Goal: Task Accomplishment & Management: Manage account settings

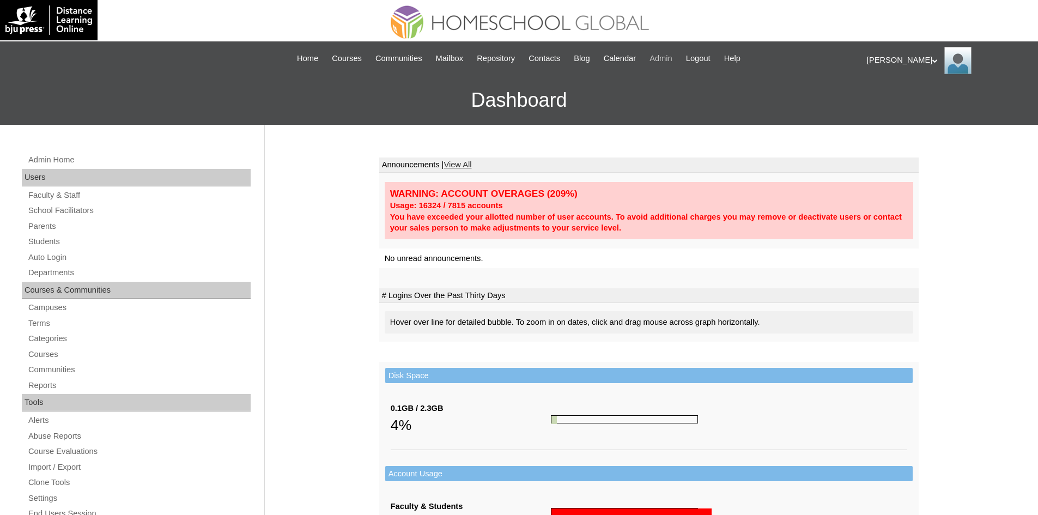
click at [664, 54] on span "Admin" at bounding box center [660, 58] width 23 height 13
click at [46, 244] on link "Students" at bounding box center [138, 242] width 223 height 14
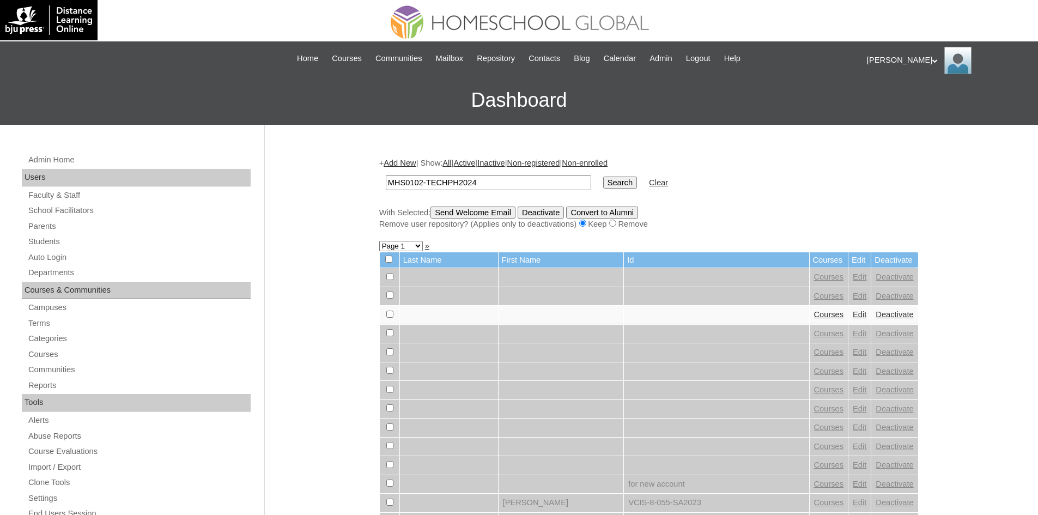
type input "MHS0102-TECHPH2024"
click at [603, 182] on input "Search" at bounding box center [620, 183] width 34 height 12
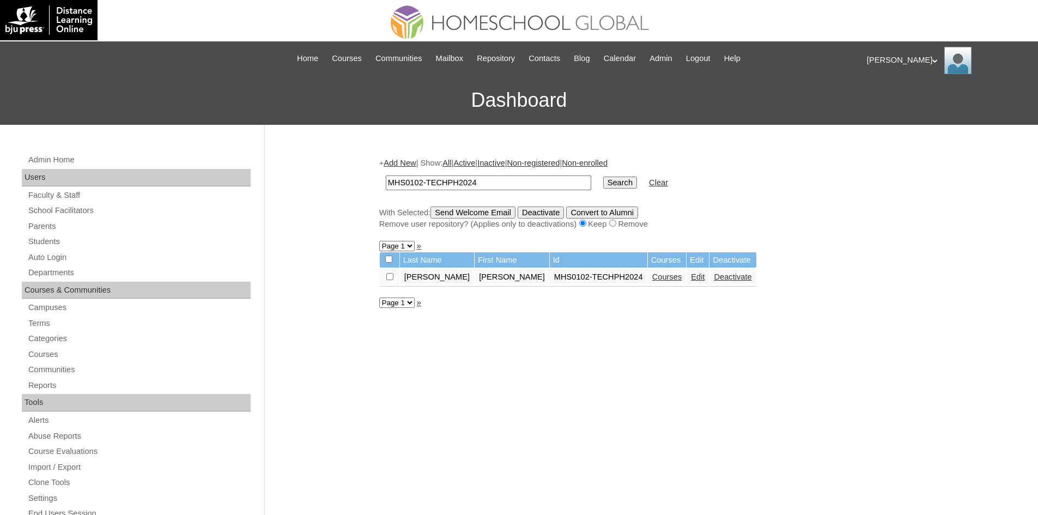
click at [691, 280] on link "Edit" at bounding box center [698, 276] width 14 height 9
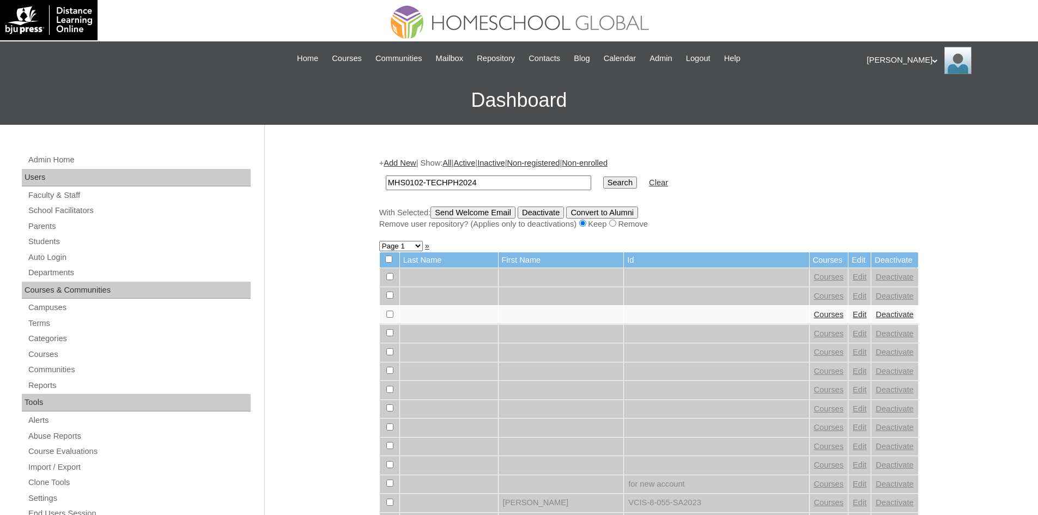
type input "MHS0102-TECHPH2024"
click at [603, 184] on input "Search" at bounding box center [620, 183] width 34 height 12
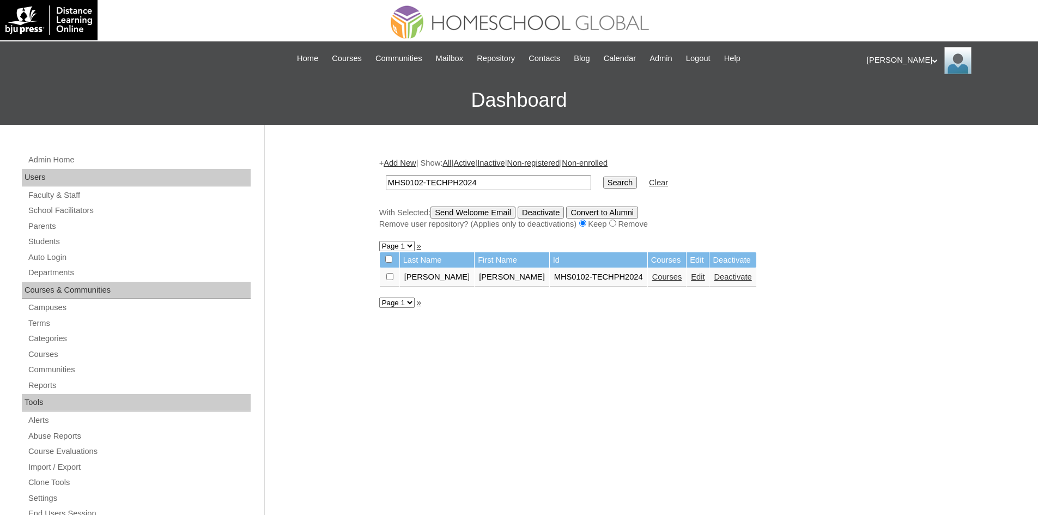
click at [652, 279] on link "Courses" at bounding box center [667, 276] width 30 height 9
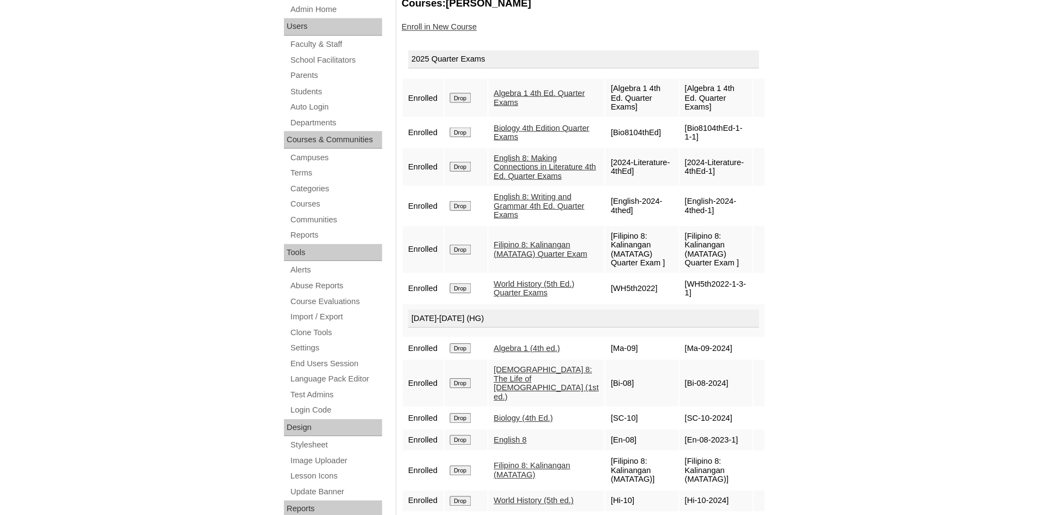
scroll to position [150, 0]
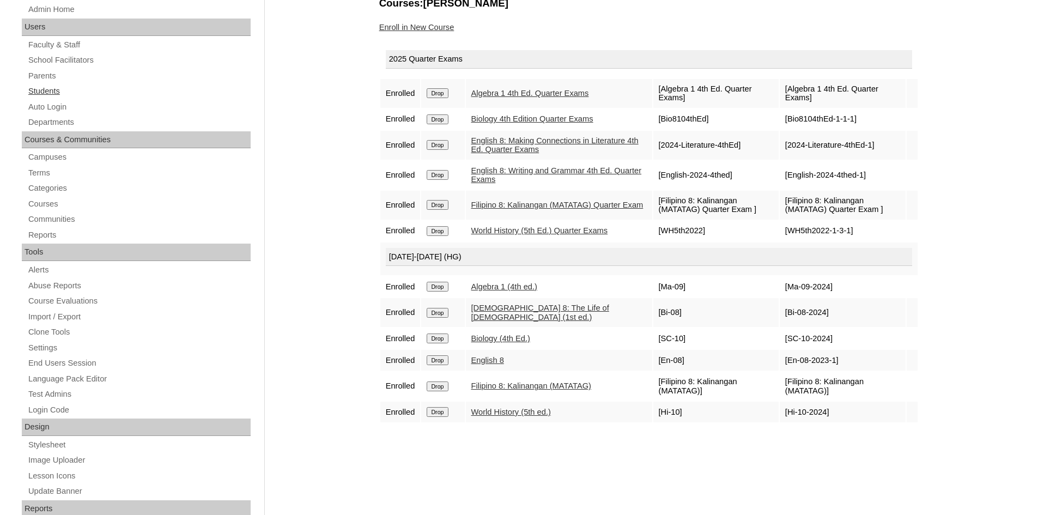
click at [59, 94] on link "Students" at bounding box center [138, 91] width 223 height 14
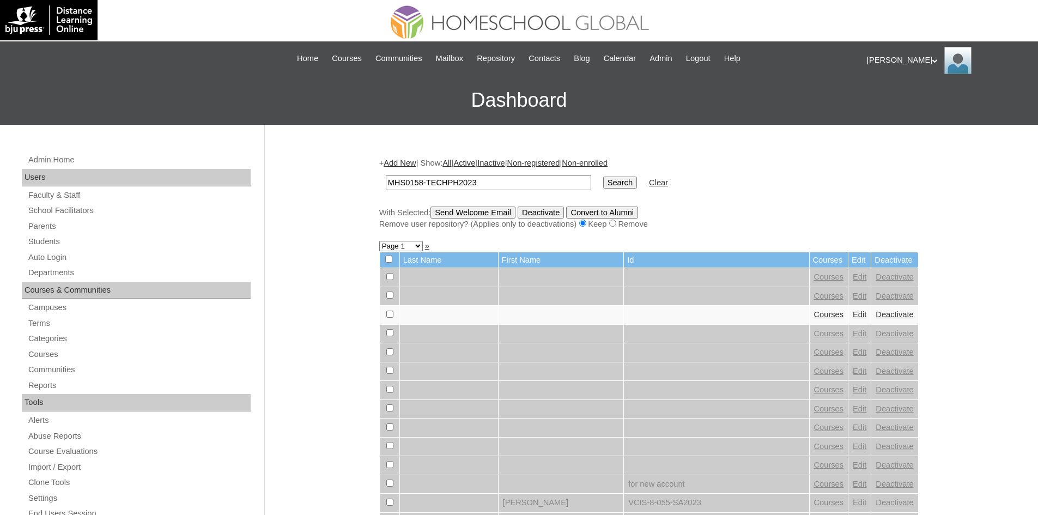
type input "MHS0158-TECHPH2023"
click at [603, 180] on input "Search" at bounding box center [620, 183] width 34 height 12
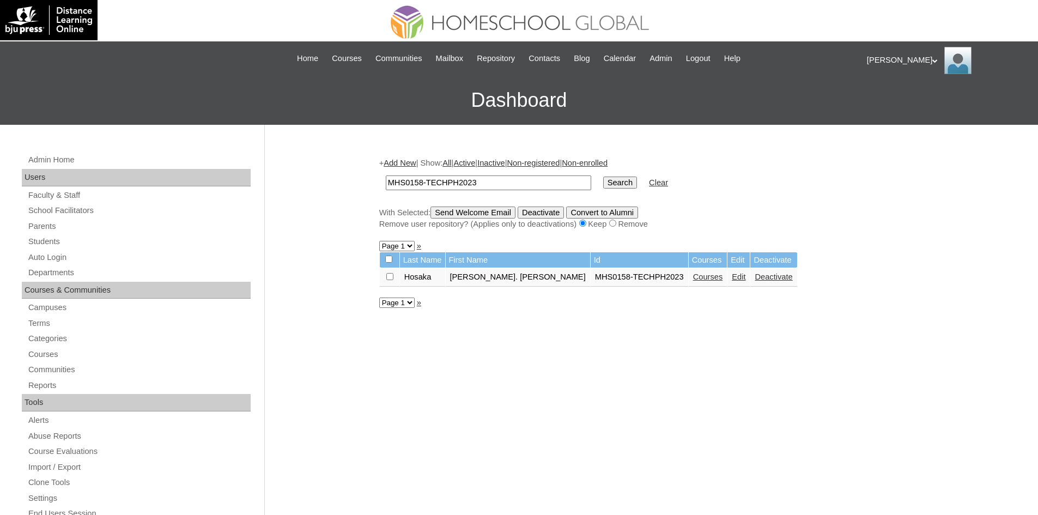
click at [732, 281] on link "Edit" at bounding box center [739, 276] width 14 height 9
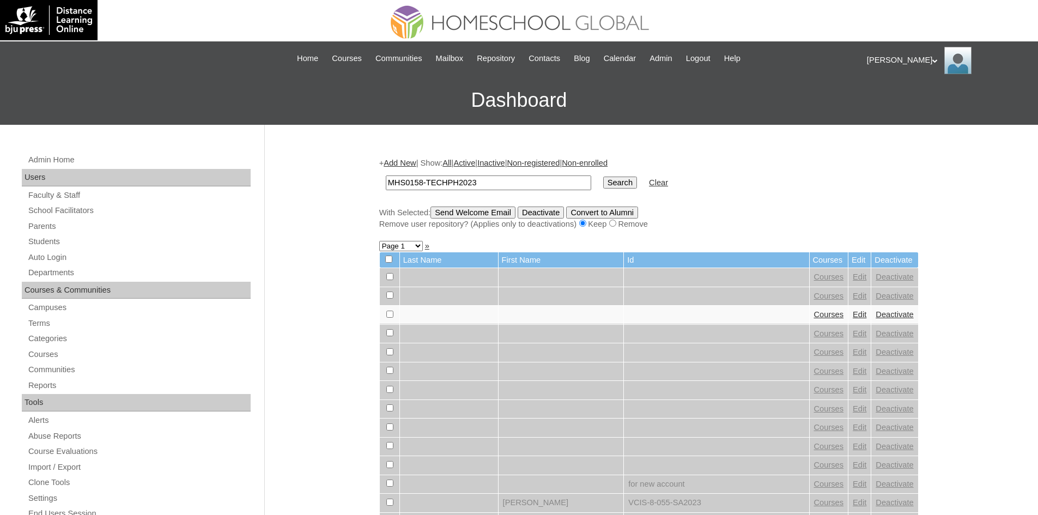
type input "MHS0158-TECHPH2023"
click at [603, 183] on input "Search" at bounding box center [620, 183] width 34 height 12
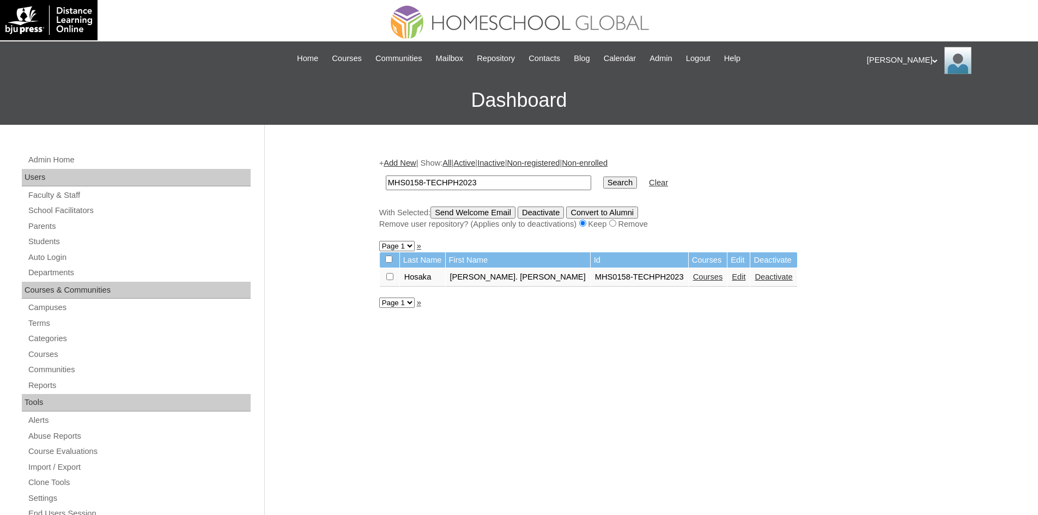
click at [693, 281] on link "Courses" at bounding box center [708, 276] width 30 height 9
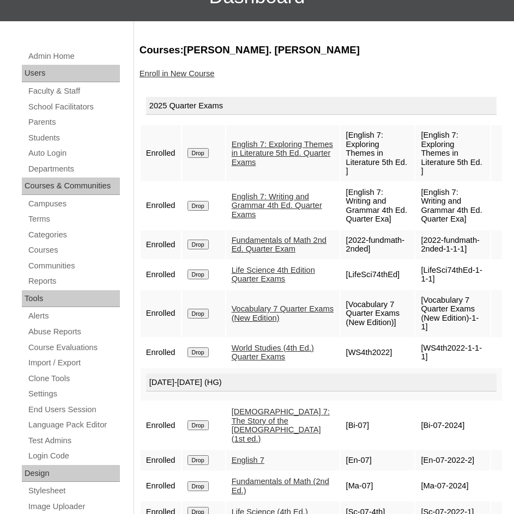
scroll to position [114, 0]
